Goal: Check status: Check status

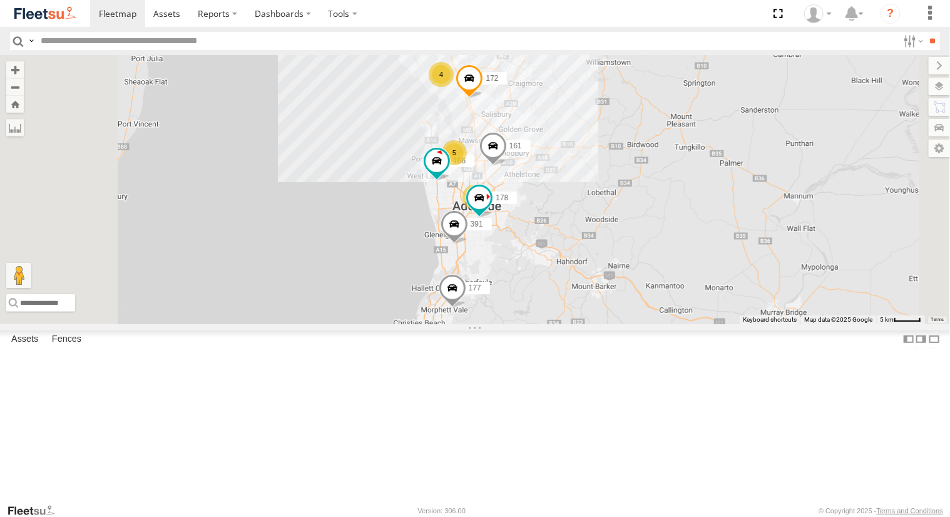
click at [0, 0] on div "Powerscaper" at bounding box center [0, 0] width 0 height 0
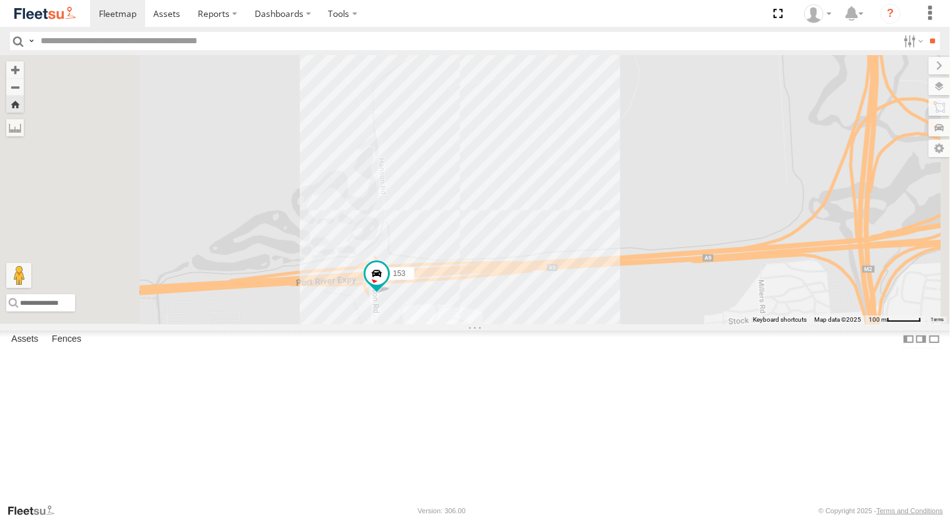
click at [0, 0] on div "391" at bounding box center [0, 0] width 0 height 0
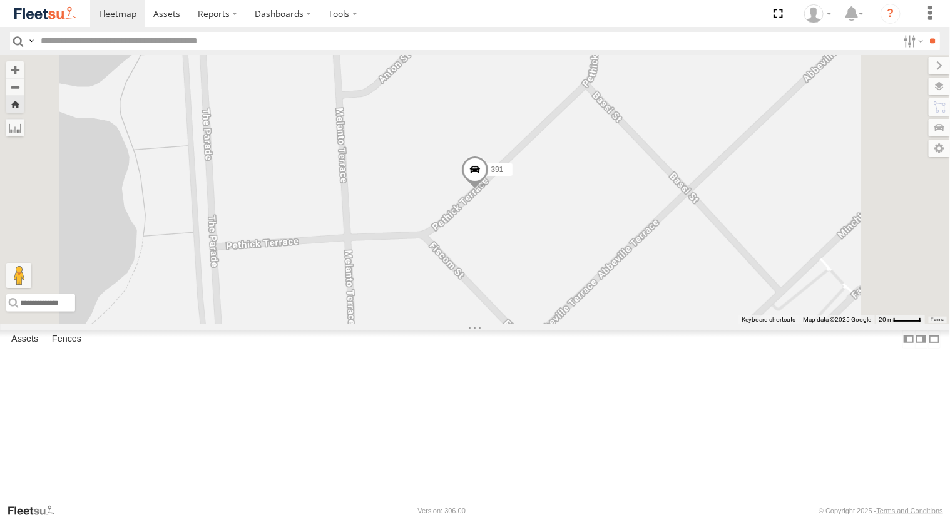
click at [0, 0] on div "153" at bounding box center [0, 0] width 0 height 0
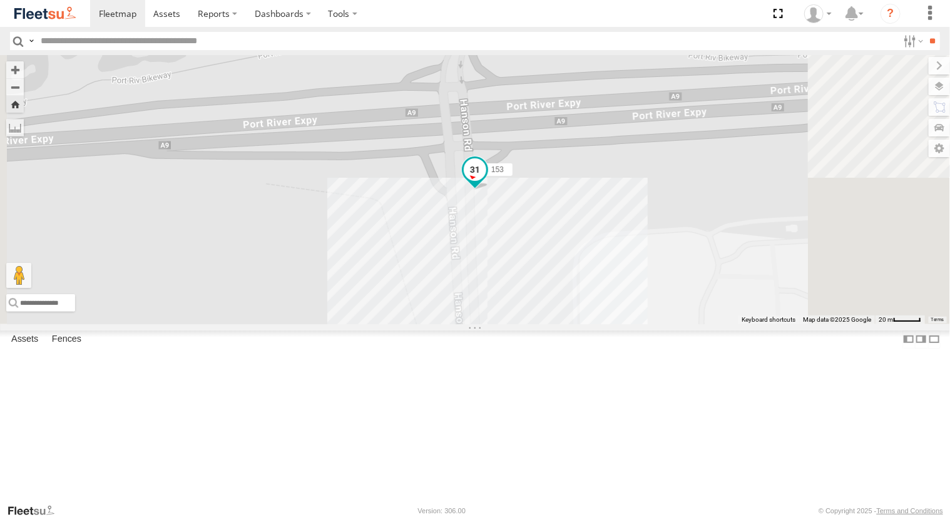
click at [486, 181] on span at bounding box center [475, 169] width 23 height 23
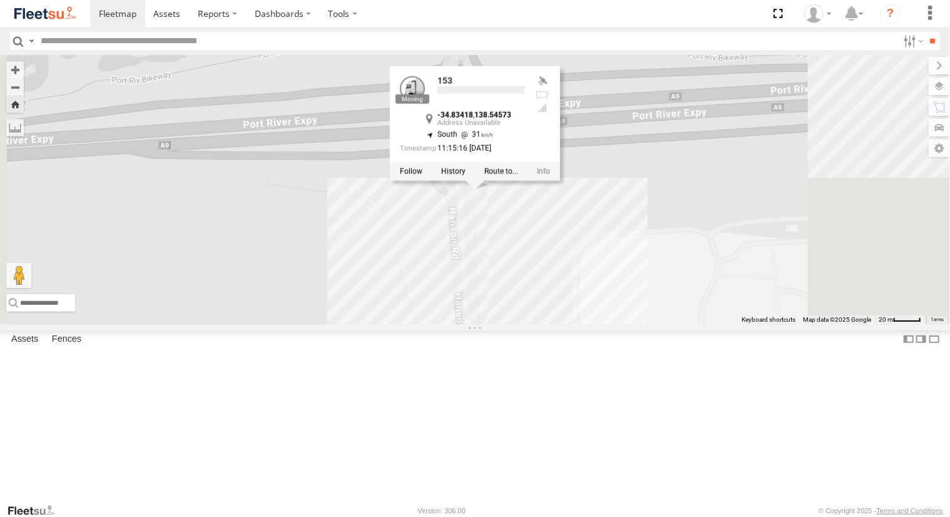
click at [560, 180] on div at bounding box center [475, 171] width 170 height 19
click at [466, 175] on label at bounding box center [453, 171] width 24 height 9
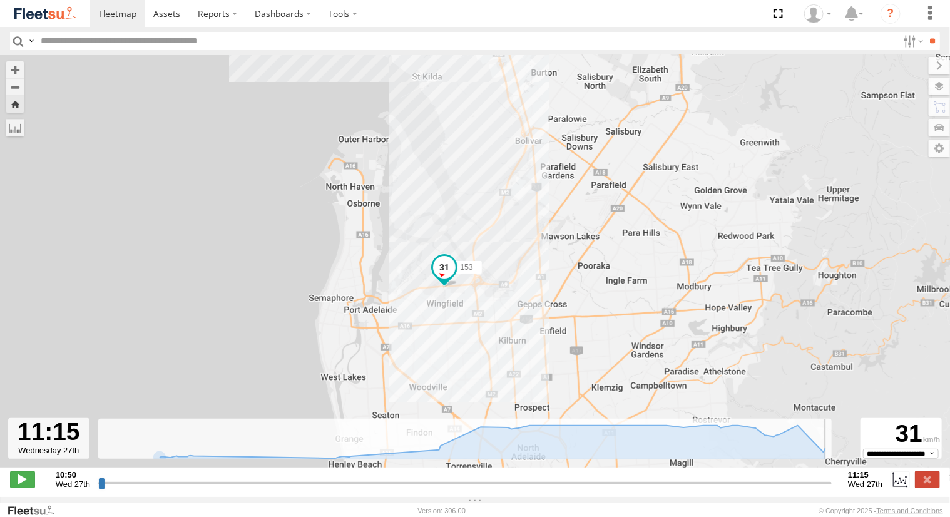
drag, startPoint x: 101, startPoint y: 489, endPoint x: 890, endPoint y: 497, distance: 789.5
type input "**********"
click at [832, 489] on input "range" at bounding box center [465, 483] width 734 height 12
